Goal: Navigation & Orientation: Find specific page/section

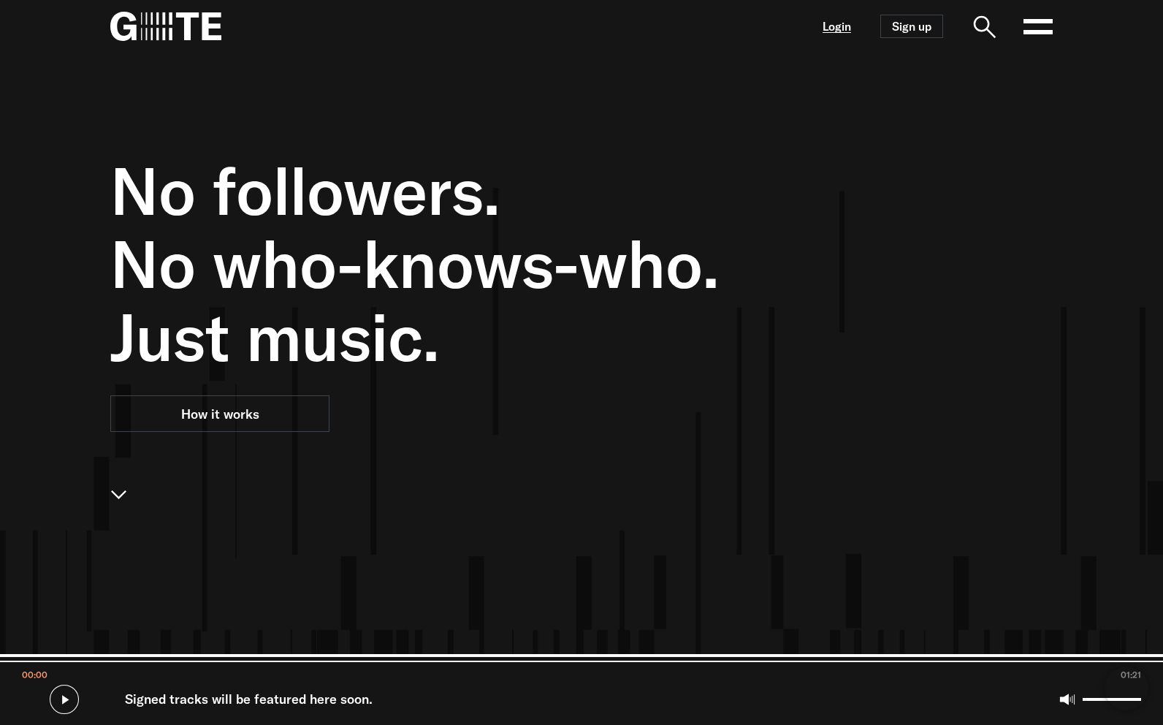
click at [846, 33] on link "Login" at bounding box center [837, 26] width 28 height 12
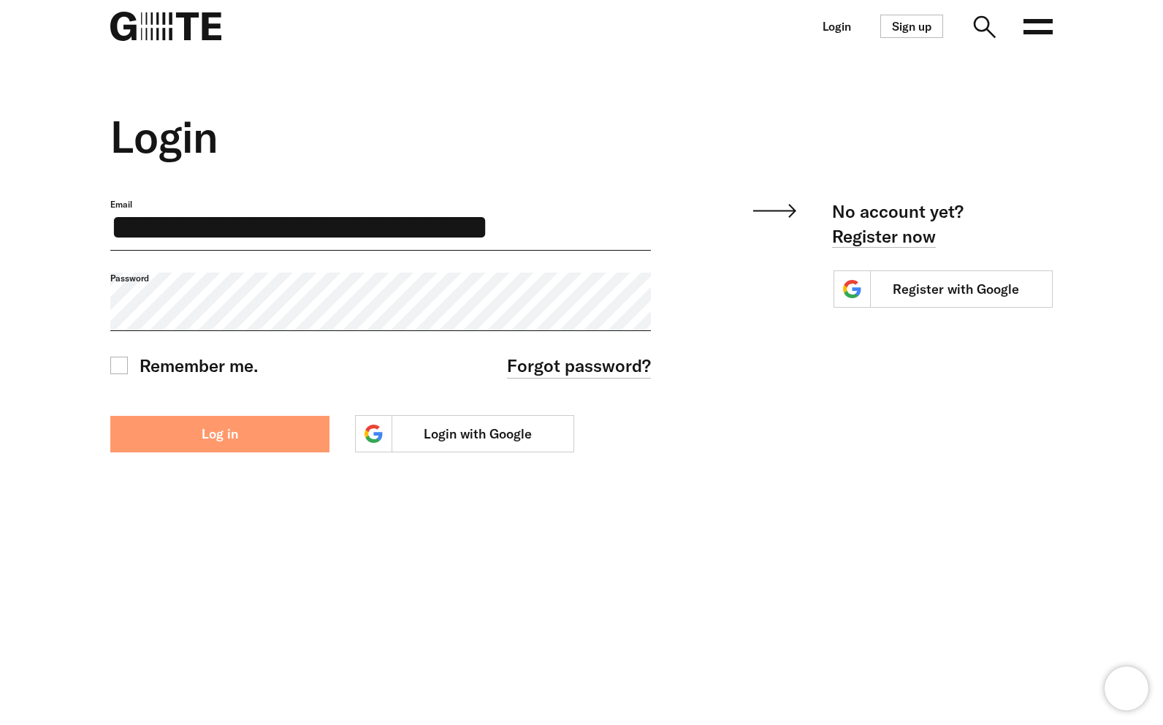
click at [245, 450] on button "Log in" at bounding box center [219, 434] width 219 height 37
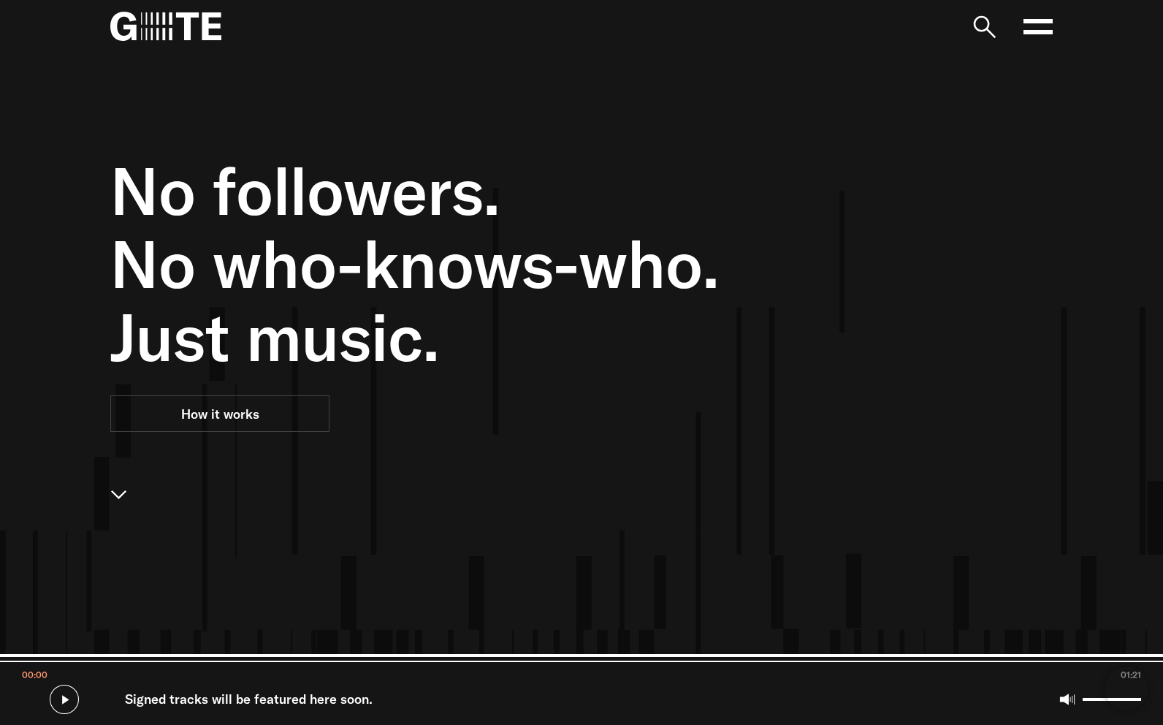
click at [362, 122] on div "No followers. No who-knows-who. Just music. How it works" at bounding box center [501, 415] width 782 height 725
click at [749, 378] on div "No followers. No who-knows-who. Just music. How it works" at bounding box center [501, 415] width 782 height 725
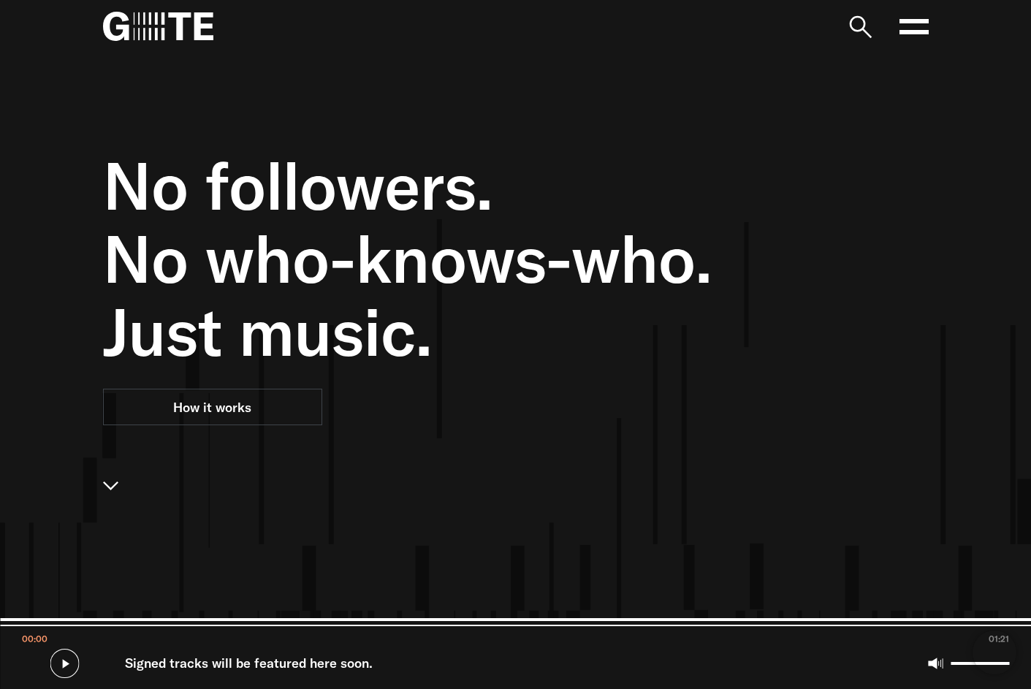
click at [913, 34] on icon at bounding box center [914, 26] width 29 height 29
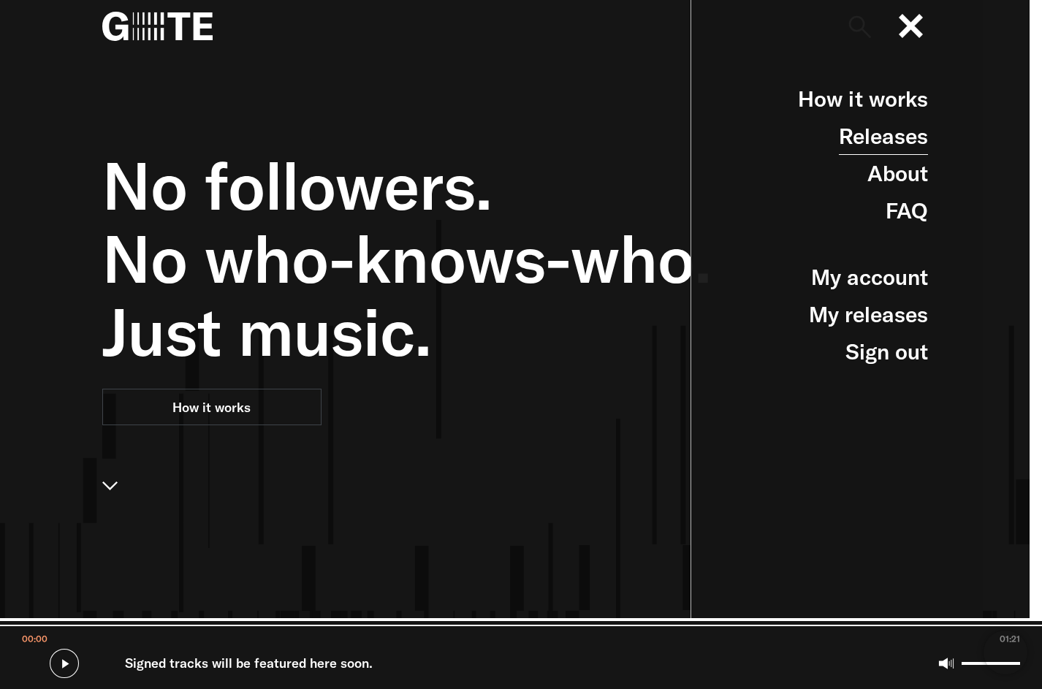
click at [894, 142] on link "Releases" at bounding box center [883, 136] width 89 height 37
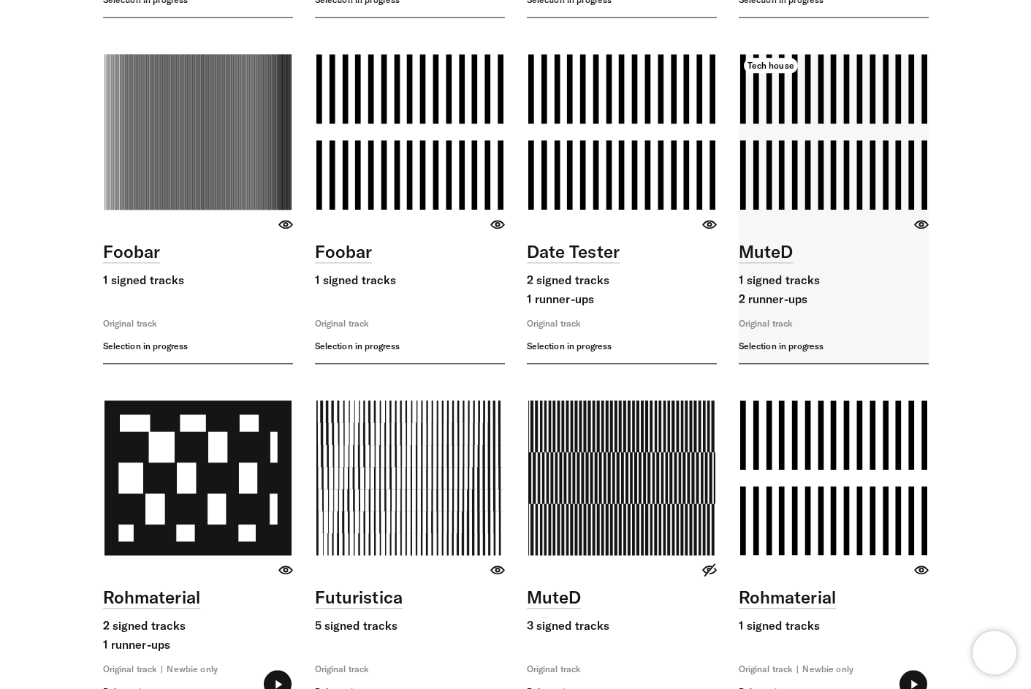
scroll to position [3250, 0]
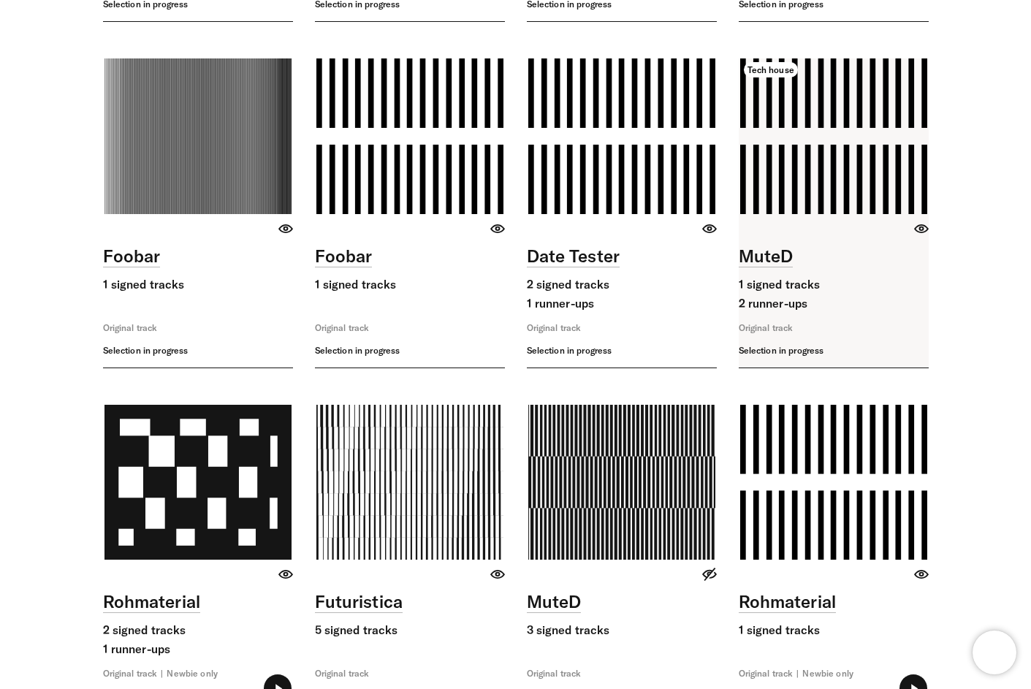
click at [840, 192] on link at bounding box center [834, 212] width 190 height 308
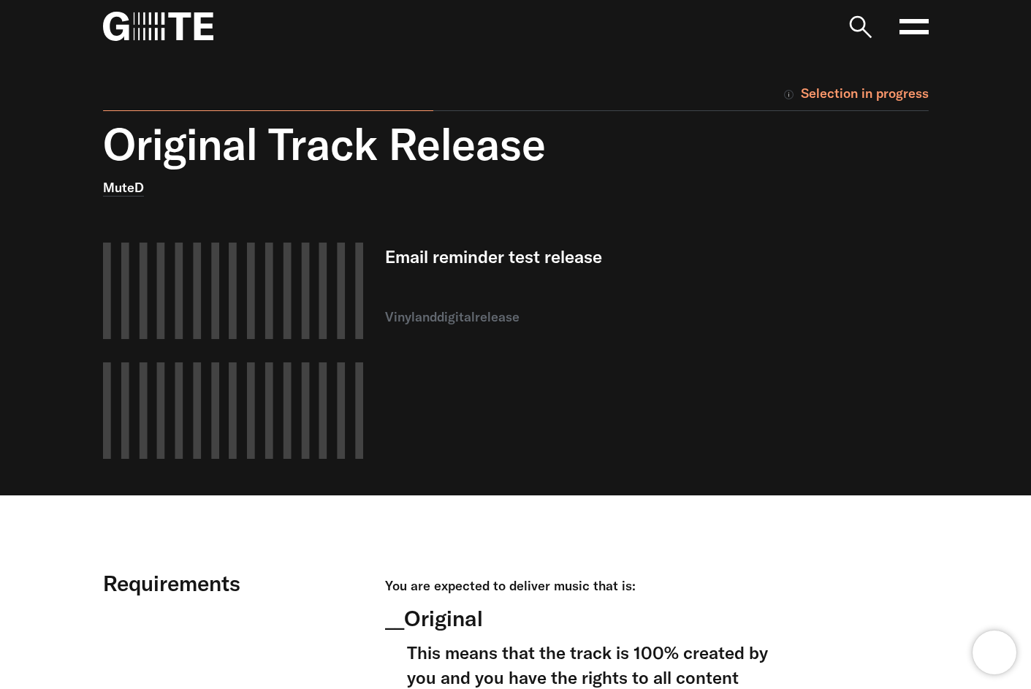
click at [810, 278] on div "Original Track Release MuteD Email reminder test release vinyl and digital rele…" at bounding box center [505, 306] width 848 height 377
click at [832, 392] on div "Original Track Release MuteD Email reminder test release vinyl and digital rele…" at bounding box center [505, 306] width 848 height 377
click at [834, 422] on div "Original Track Release MuteD Email reminder test release vinyl and digital rele…" at bounding box center [505, 306] width 848 height 377
click at [758, 351] on div "Email reminder test release vinyl and digital release" at bounding box center [586, 351] width 402 height 216
